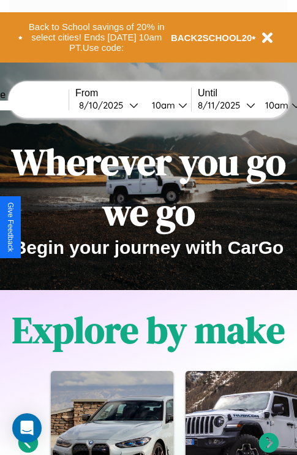
click at [41, 105] on input "text" at bounding box center [23, 106] width 92 height 10
type input "******"
click at [124, 105] on div "8 / 10 / 2025" at bounding box center [104, 105] width 50 height 12
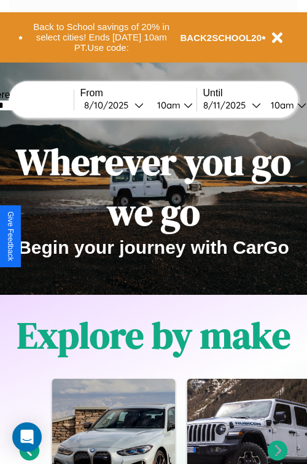
select select "*"
select select "****"
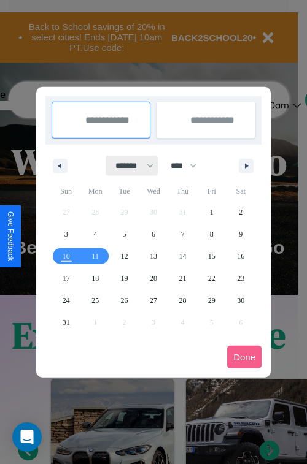
click at [129, 166] on select "******* ******** ***** ***** *** **** **** ****** ********* ******* ******** **…" at bounding box center [132, 166] width 52 height 20
select select "*"
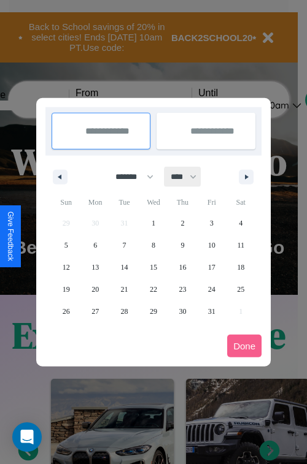
click at [189, 177] on select "**** **** **** **** **** **** **** **** **** **** **** **** **** **** **** ****…" at bounding box center [182, 177] width 37 height 20
select select "****"
click at [124, 245] on span "6" at bounding box center [125, 245] width 4 height 22
type input "**********"
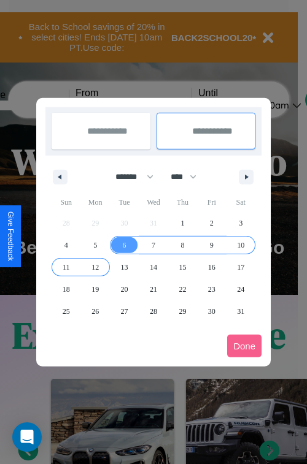
click at [95, 267] on span "12" at bounding box center [94, 267] width 7 height 22
type input "**********"
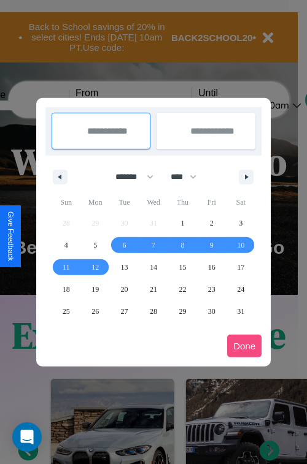
click at [244, 346] on button "Done" at bounding box center [244, 346] width 34 height 23
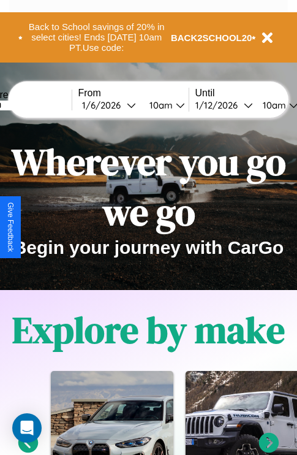
scroll to position [0, 42]
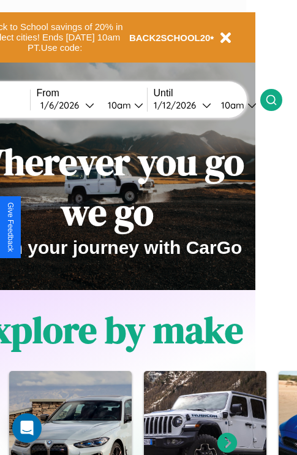
click at [278, 99] on icon at bounding box center [272, 100] width 12 height 12
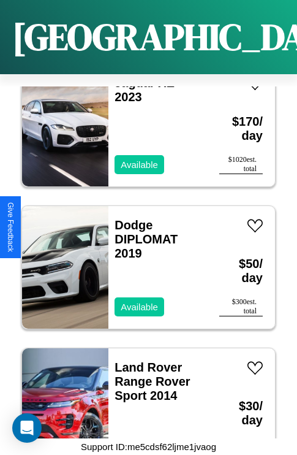
scroll to position [1327, 0]
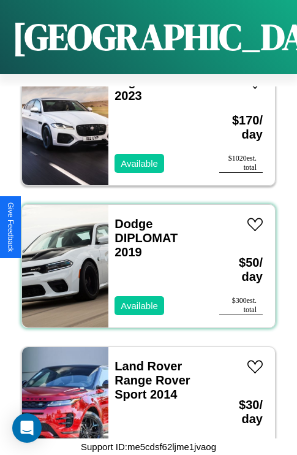
click at [144, 259] on div "Dodge DIPLOMAT 2019 Available" at bounding box center [158, 266] width 99 height 123
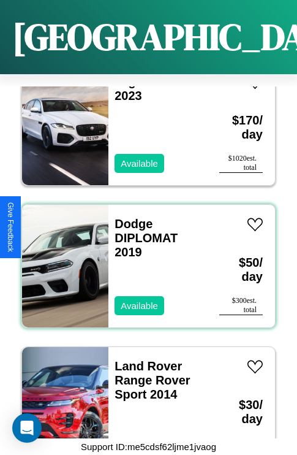
click at [144, 259] on div "Dodge DIPLOMAT 2019 Available" at bounding box center [158, 266] width 99 height 123
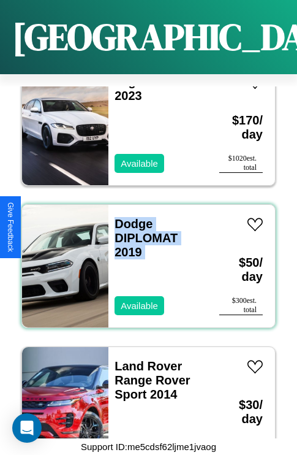
click at [144, 259] on div "Dodge DIPLOMAT 2019 Available" at bounding box center [158, 266] width 99 height 123
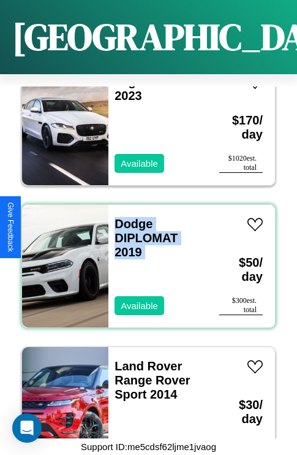
click at [144, 259] on div "Dodge DIPLOMAT 2019 Available" at bounding box center [158, 266] width 99 height 123
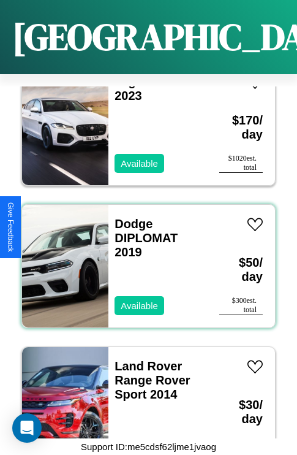
click at [144, 259] on div "Dodge DIPLOMAT 2019 Available" at bounding box center [158, 266] width 99 height 123
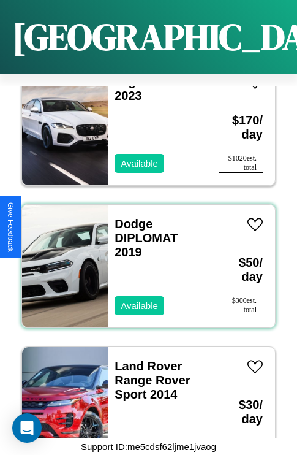
click at [144, 259] on div "Dodge DIPLOMAT 2019 Available" at bounding box center [158, 266] width 99 height 123
click at [130, 217] on link "Dodge DIPLOMAT 2019" at bounding box center [146, 238] width 63 height 42
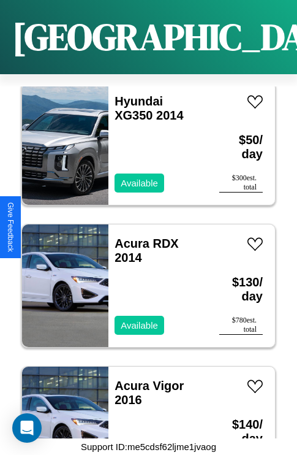
scroll to position [2465, 0]
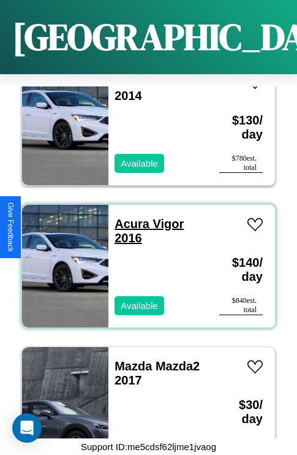
click at [128, 217] on link "Acura Vigor 2016" at bounding box center [149, 231] width 69 height 28
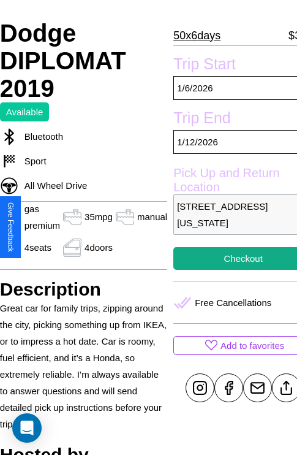
scroll to position [248, 56]
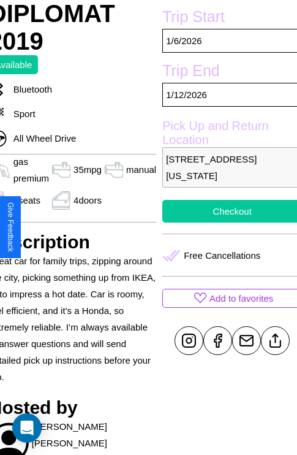
click at [227, 223] on button "Checkout" at bounding box center [233, 211] width 140 height 23
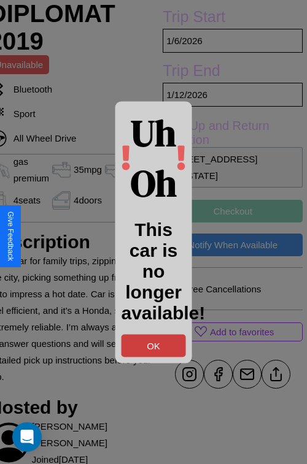
click at [153, 345] on button "OK" at bounding box center [153, 345] width 64 height 23
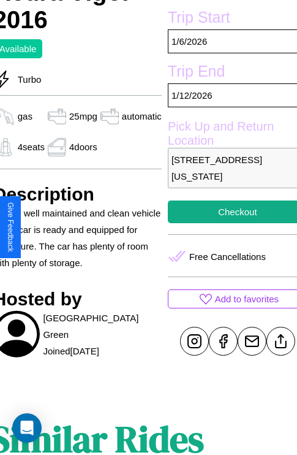
scroll to position [298, 52]
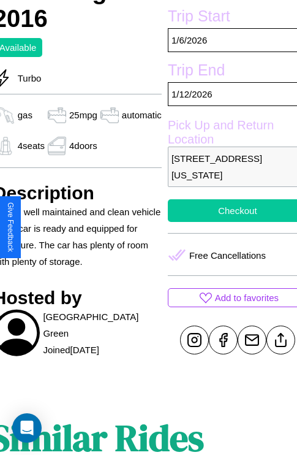
click at [228, 222] on button "Checkout" at bounding box center [238, 210] width 140 height 23
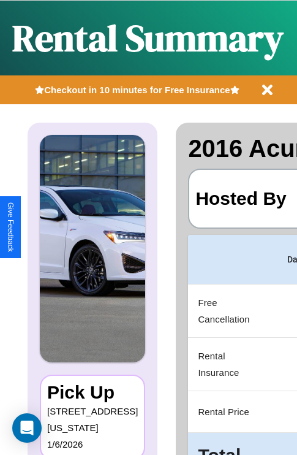
scroll to position [0, 250]
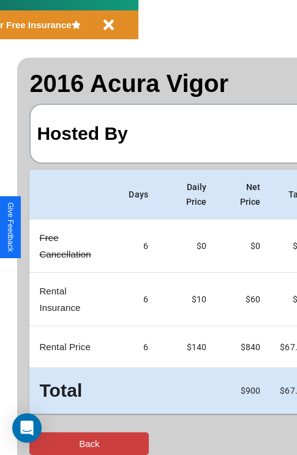
click at [59, 443] on button "Back" at bounding box center [89, 443] width 120 height 23
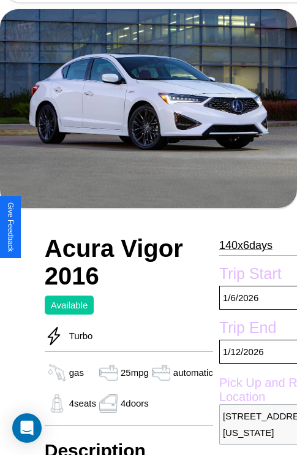
scroll to position [58, 0]
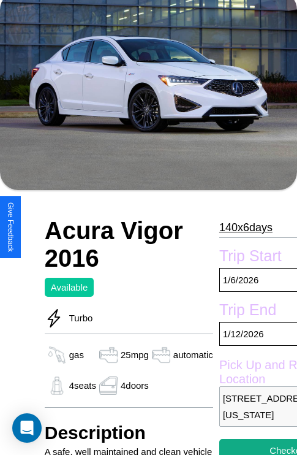
click at [240, 228] on p "140 x 6 days" at bounding box center [246, 228] width 53 height 20
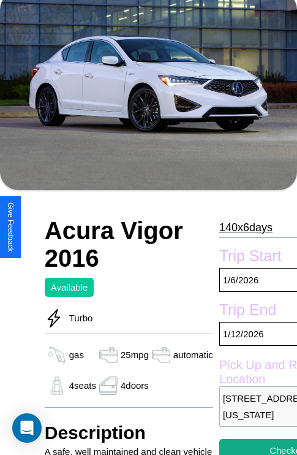
click at [240, 228] on p "140 x 6 days" at bounding box center [246, 228] width 53 height 20
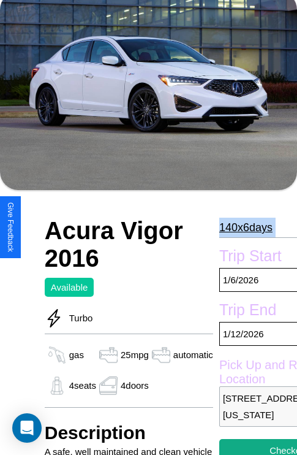
click at [240, 228] on p "140 x 6 days" at bounding box center [246, 228] width 53 height 20
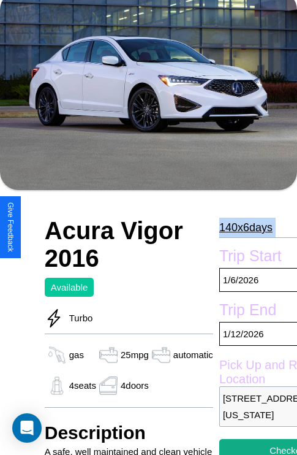
click at [240, 228] on p "140 x 6 days" at bounding box center [246, 228] width 53 height 20
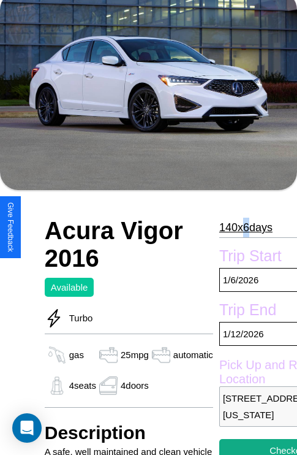
click at [240, 228] on p "140 x 6 days" at bounding box center [246, 228] width 53 height 20
